Goal: Information Seeking & Learning: Learn about a topic

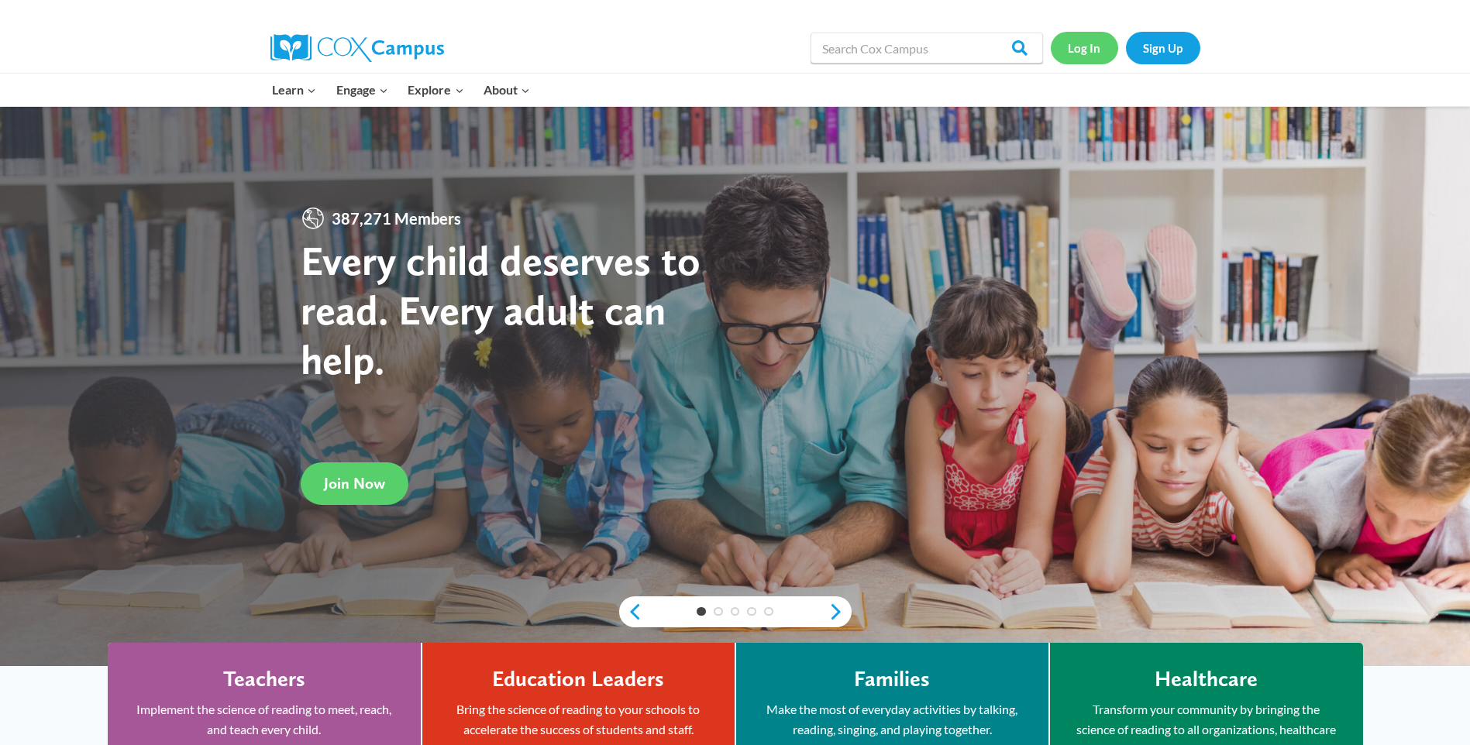
click at [1085, 57] on link "Log In" at bounding box center [1084, 48] width 67 height 32
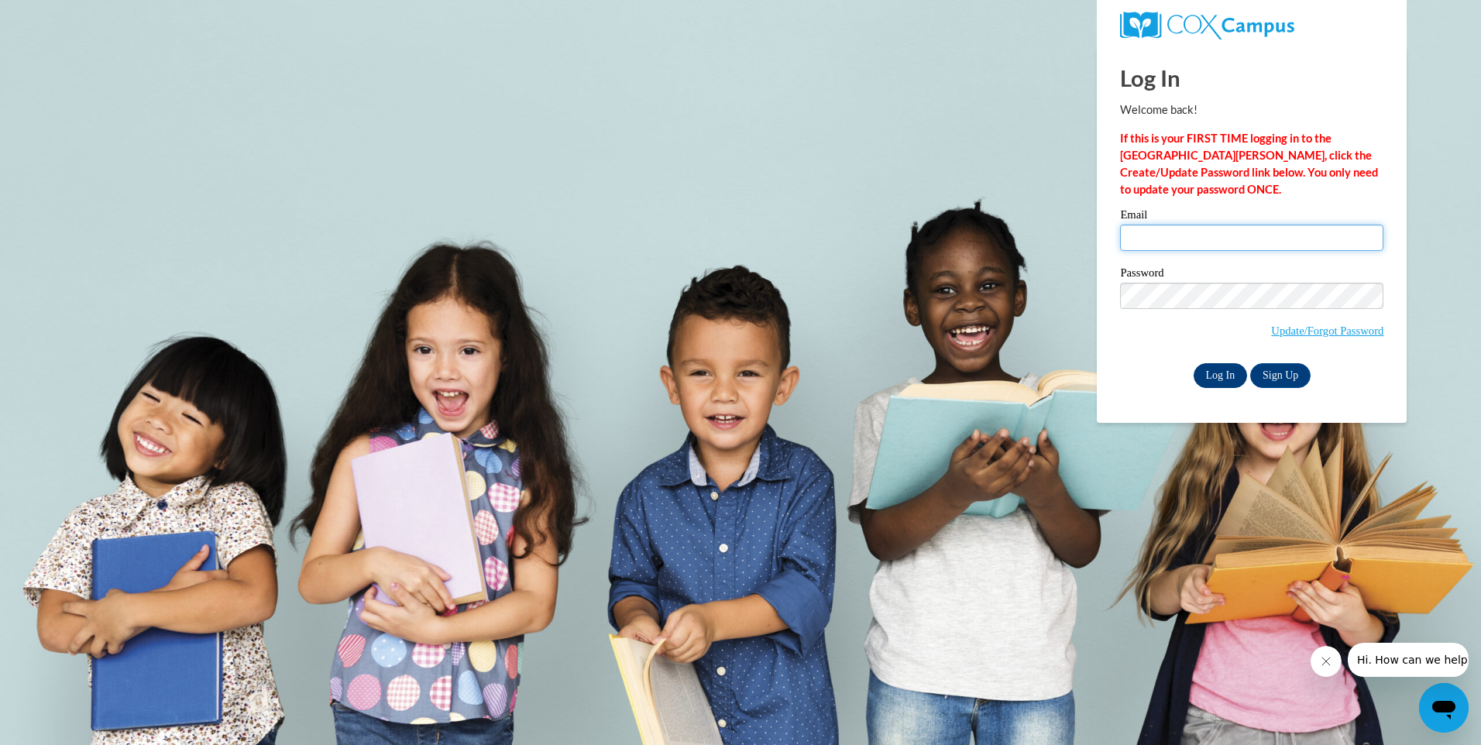
type input "chetta2cute@yahoo.com"
click at [1219, 373] on input "Log In" at bounding box center [1221, 375] width 54 height 25
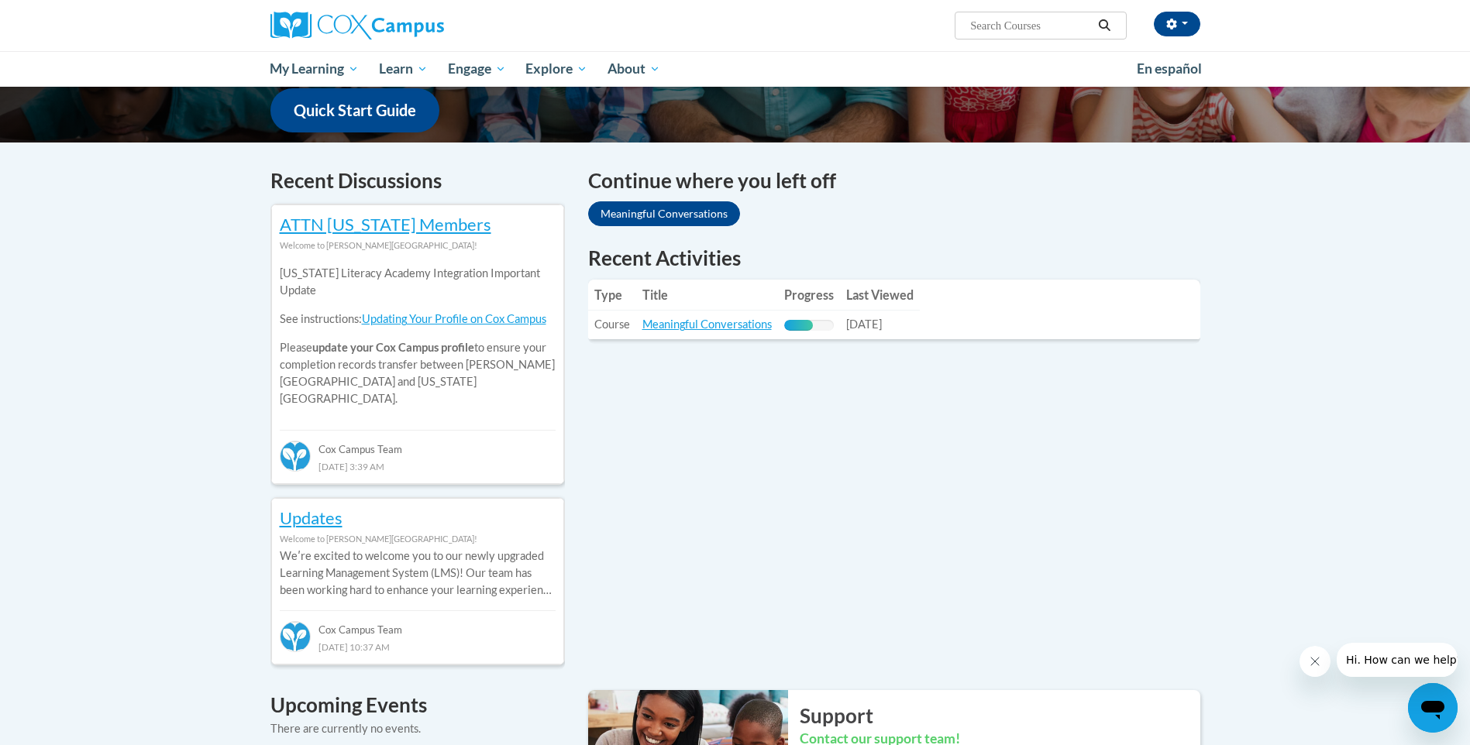
scroll to position [459, 0]
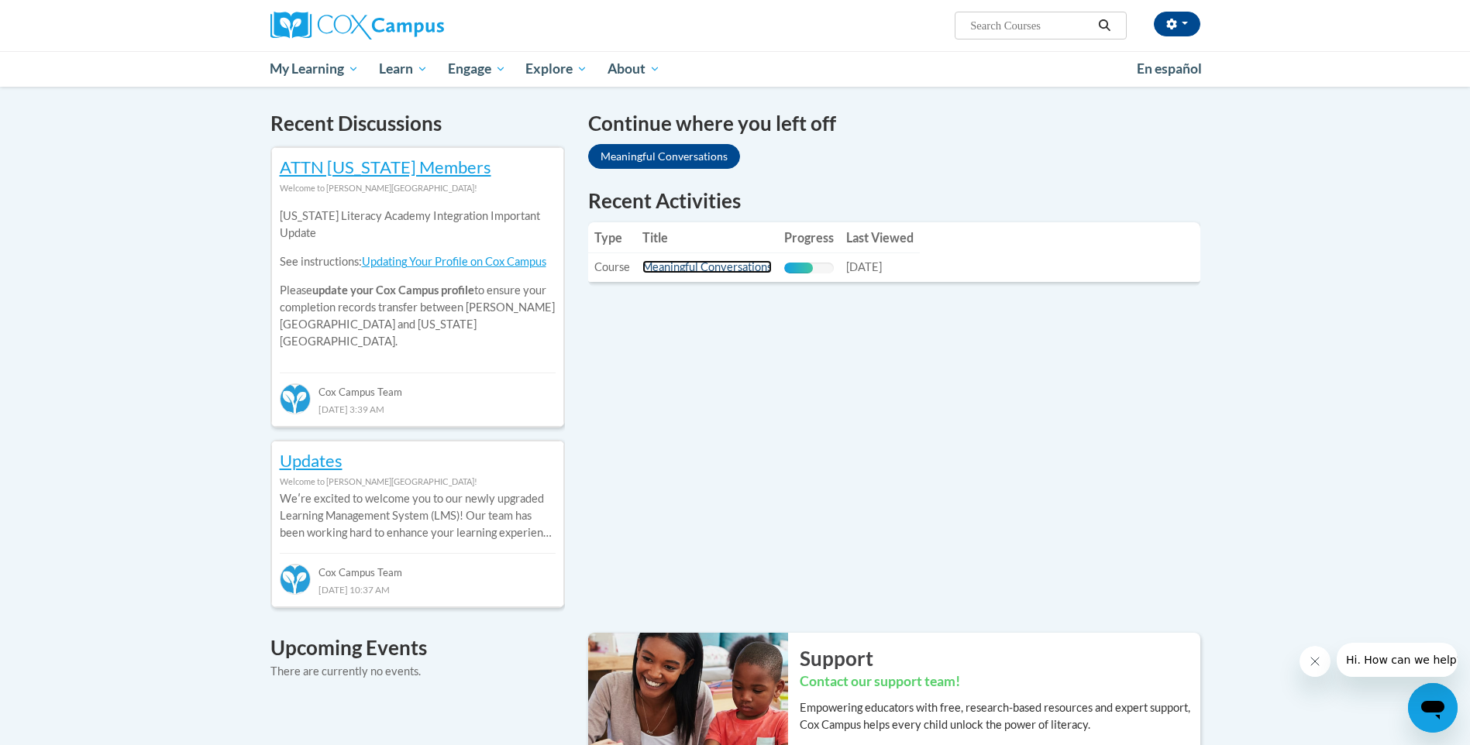
click at [704, 263] on link "Meaningful Conversations" at bounding box center [706, 266] width 129 height 13
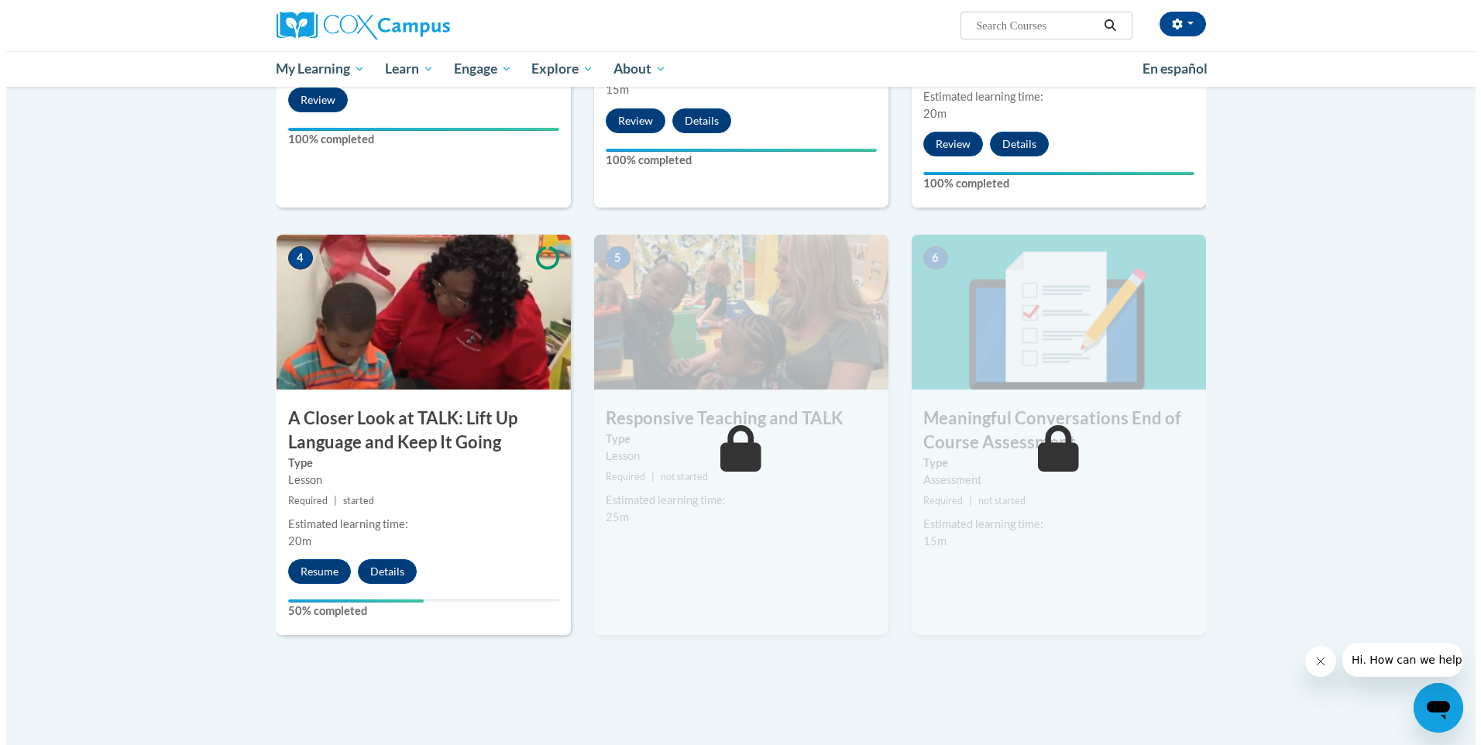
scroll to position [618, 0]
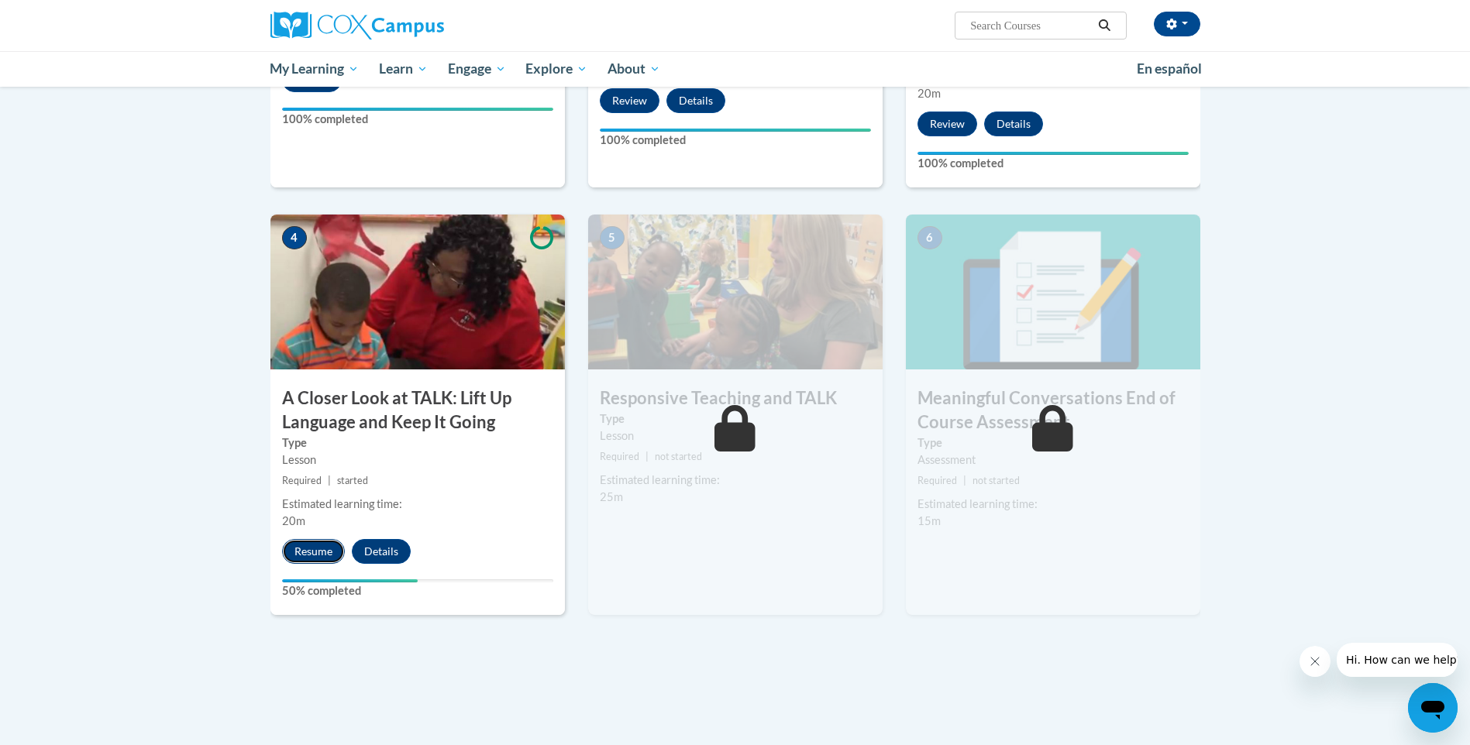
click at [307, 556] on button "Resume" at bounding box center [313, 551] width 63 height 25
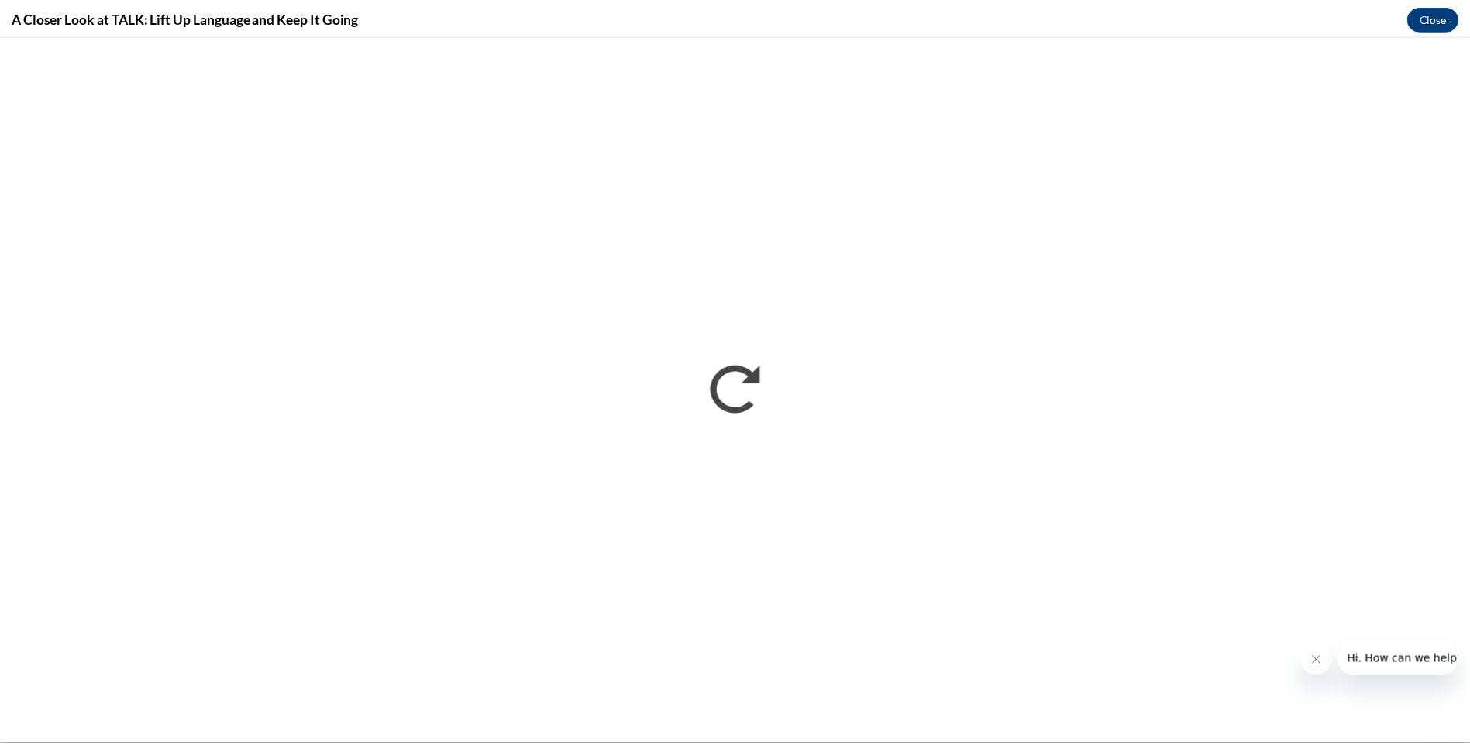
scroll to position [0, 0]
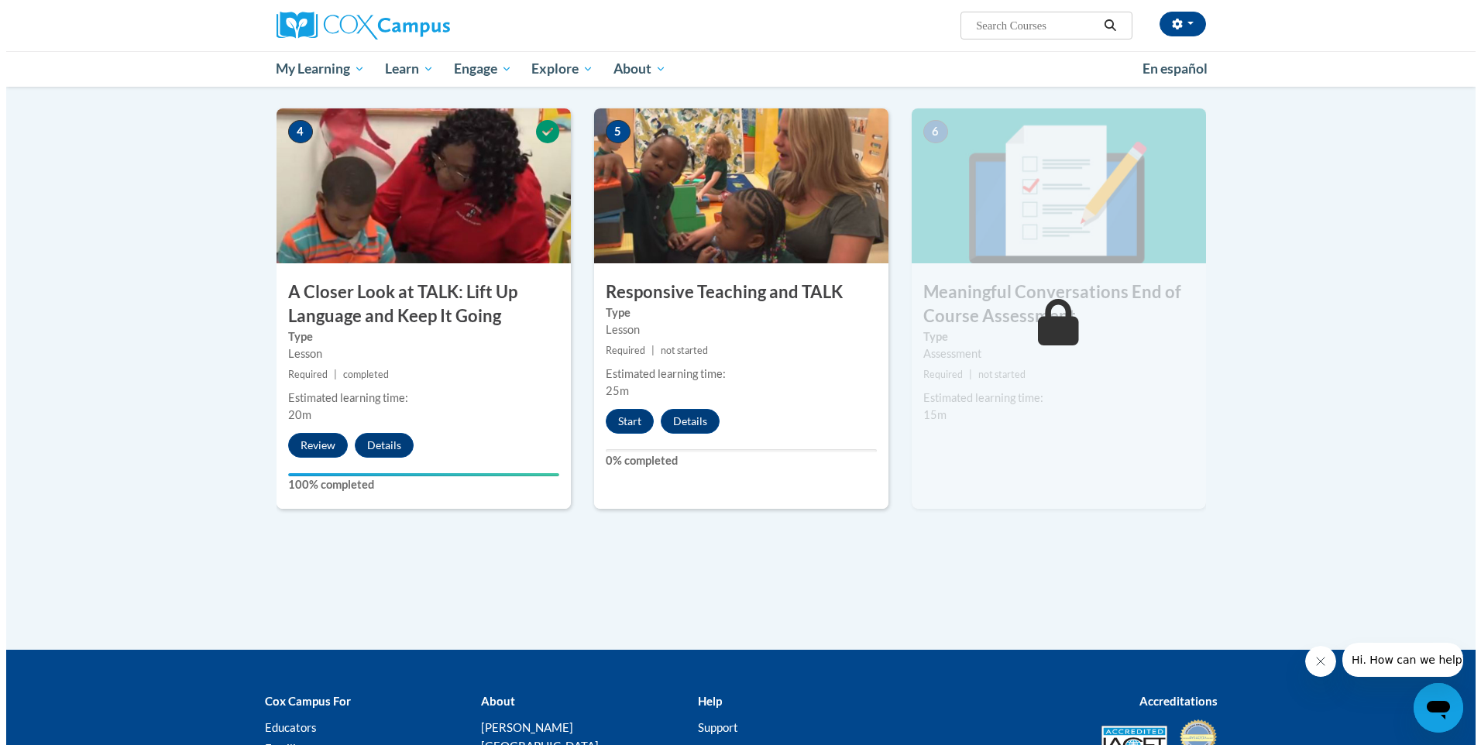
scroll to position [745, 0]
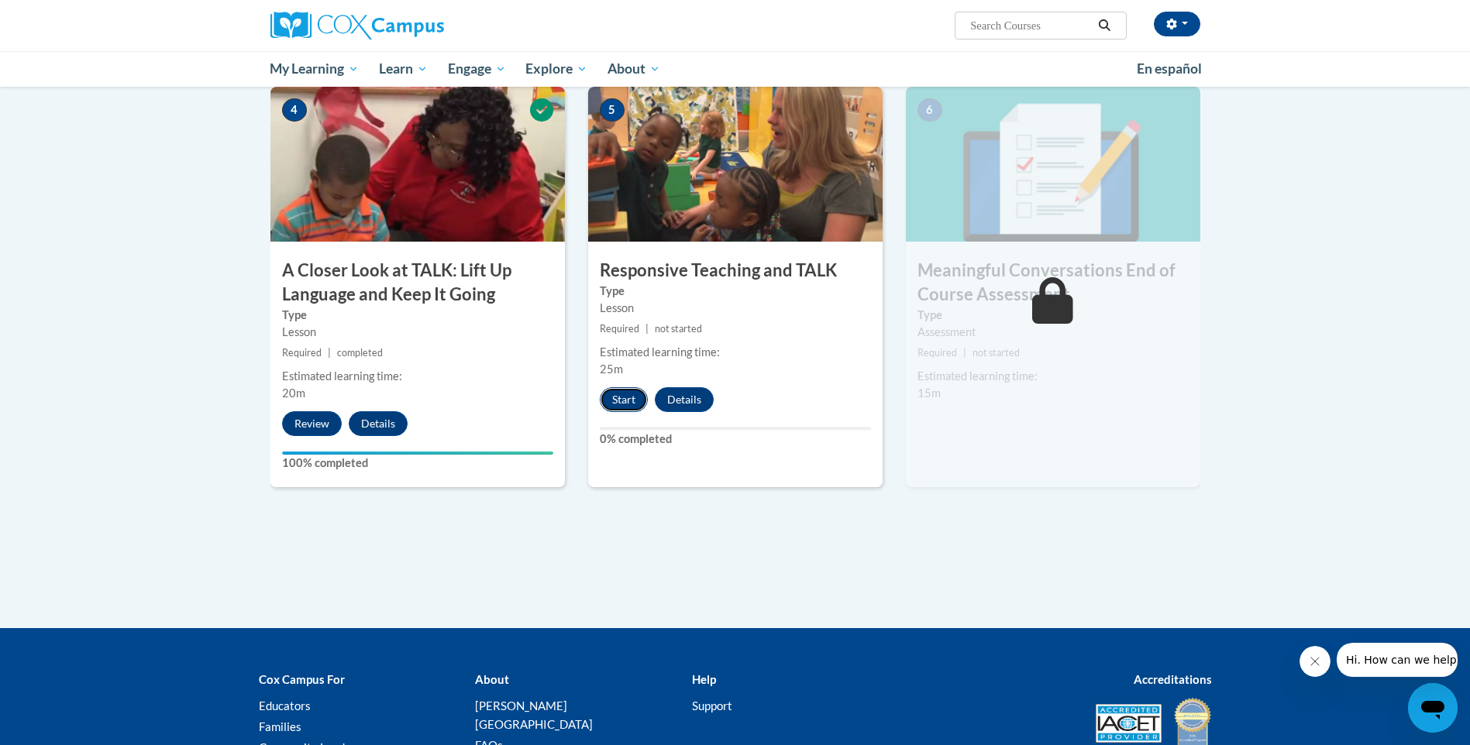
click at [614, 404] on button "Start" at bounding box center [624, 399] width 48 height 25
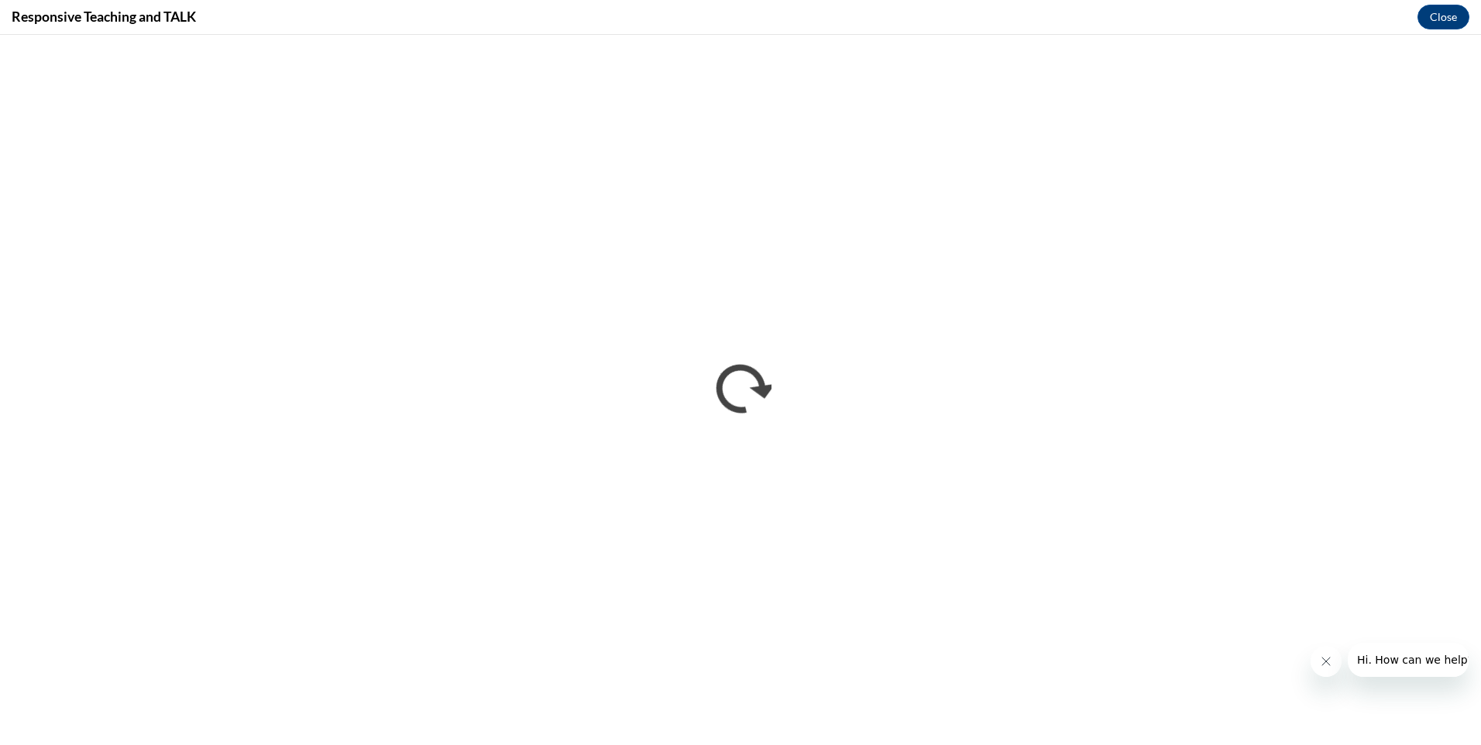
scroll to position [0, 0]
